Goal: Task Accomplishment & Management: Manage account settings

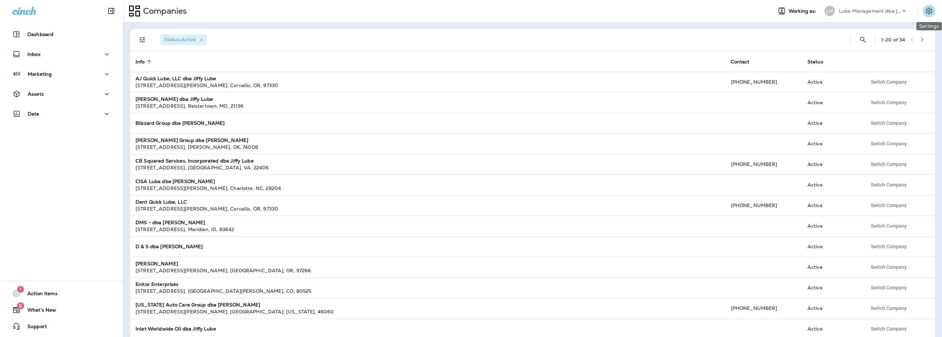
click at [931, 11] on icon "Settings" at bounding box center [929, 11] width 8 height 8
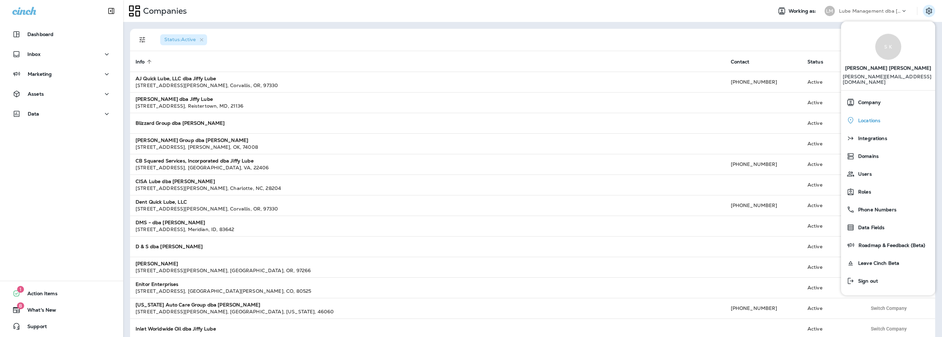
click at [868, 117] on span "Locations" at bounding box center [868, 120] width 26 height 6
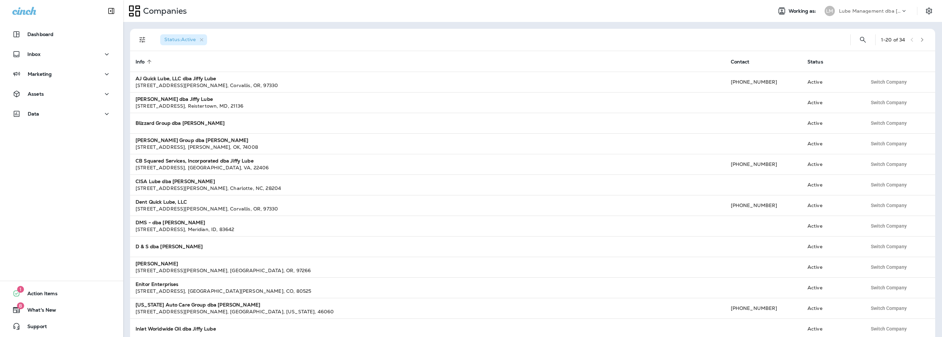
click at [857, 8] on div "Lube Management dba [PERSON_NAME]" at bounding box center [870, 11] width 62 height 10
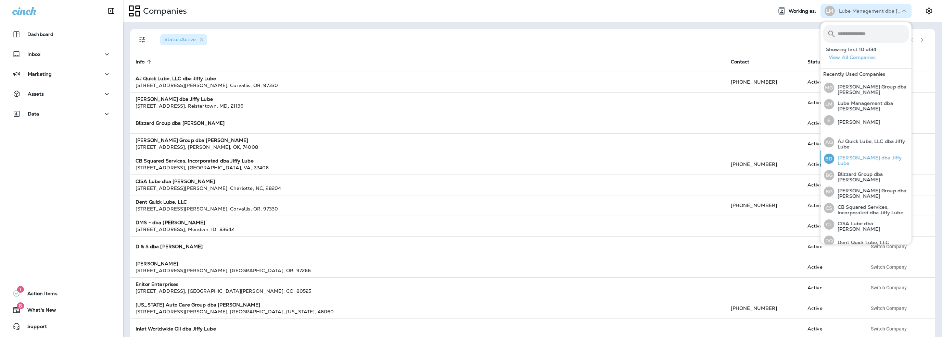
click at [855, 162] on div "[PERSON_NAME] dba Jiffy Lube" at bounding box center [866, 158] width 90 height 16
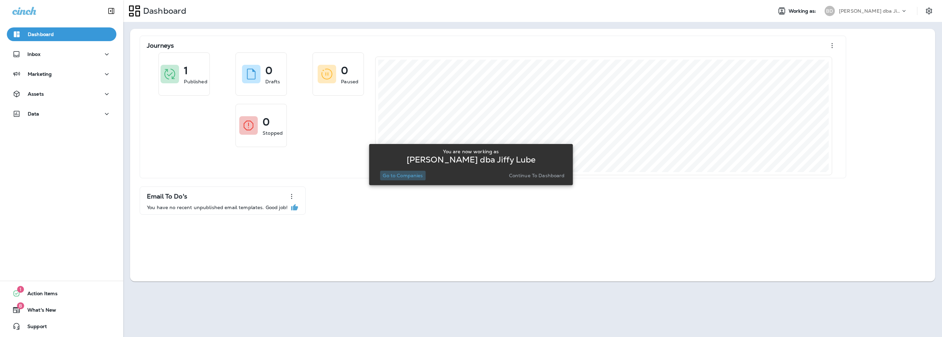
click at [394, 178] on p "Go to Companies" at bounding box center [403, 175] width 40 height 5
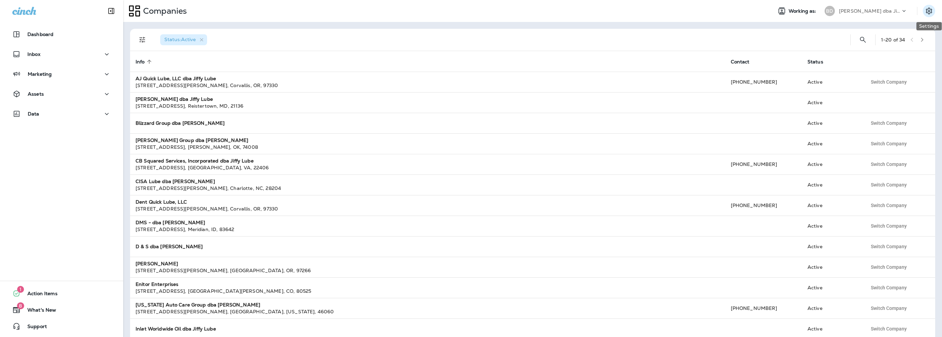
click at [929, 14] on icon "Settings" at bounding box center [929, 11] width 6 height 7
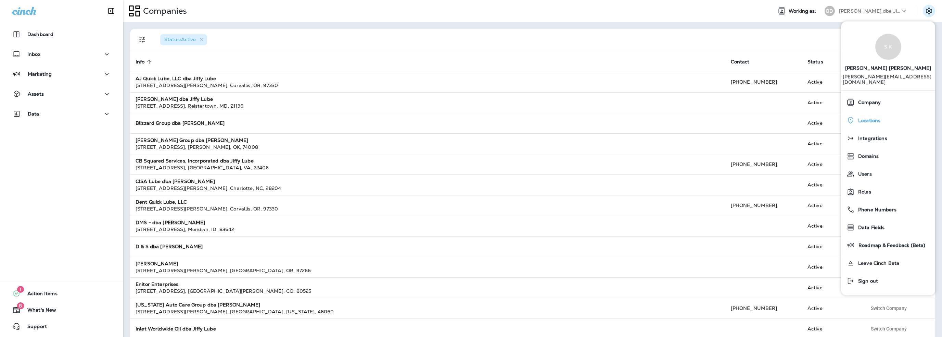
click at [867, 117] on span "Locations" at bounding box center [868, 120] width 26 height 6
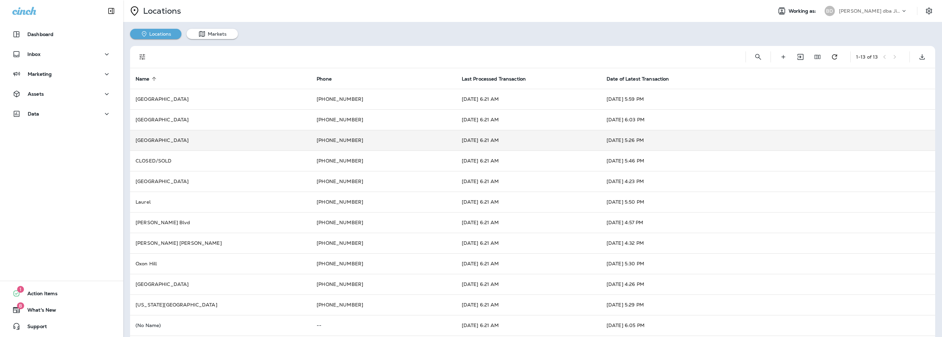
scroll to position [26, 0]
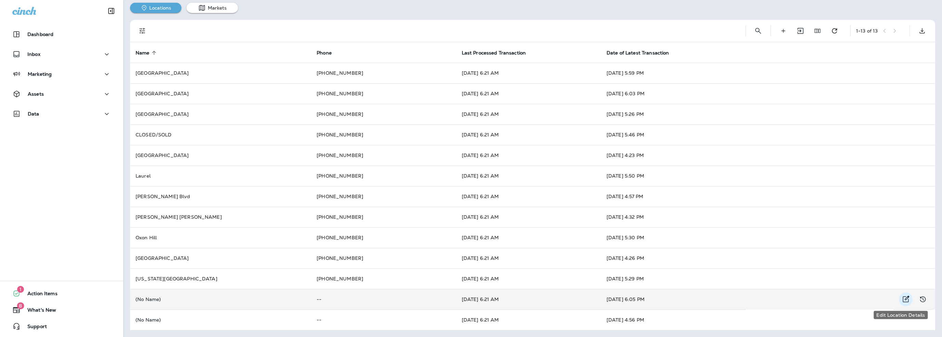
click at [902, 300] on icon "Edit Location Details" at bounding box center [906, 299] width 8 height 8
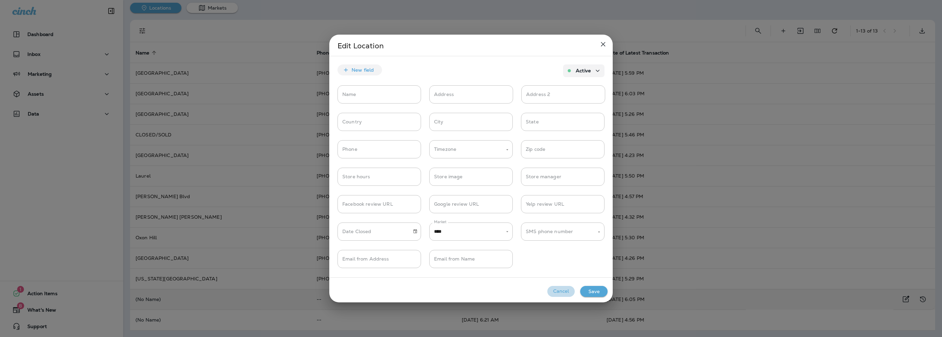
click at [552, 291] on button "Cancel" at bounding box center [560, 291] width 27 height 11
